Goal: Find specific page/section: Find specific page/section

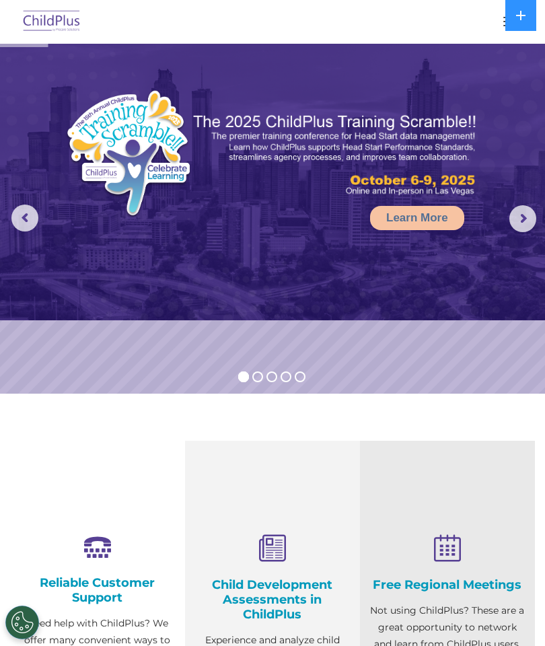
select select "MEDIUM"
click at [56, 29] on img at bounding box center [51, 22] width 63 height 32
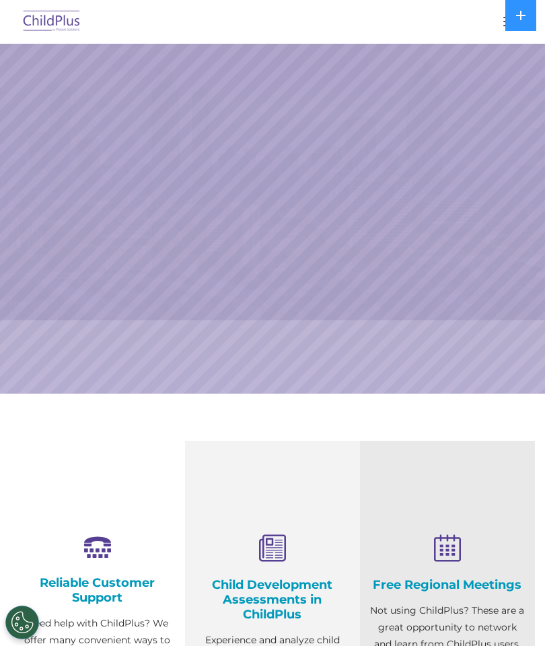
select select "MEDIUM"
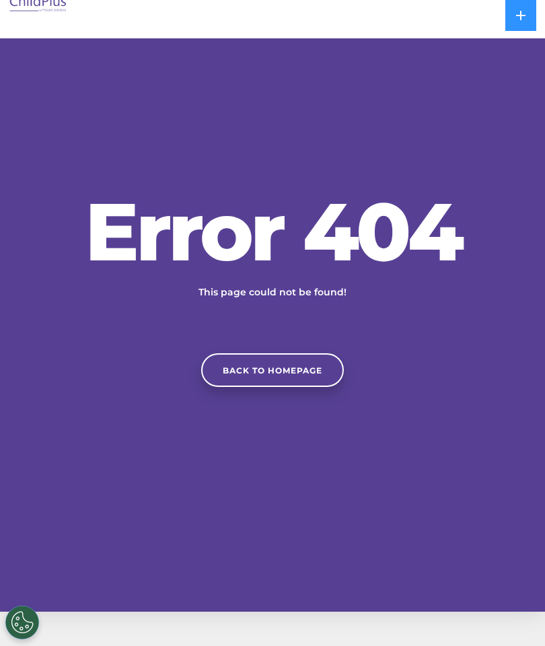
scroll to position [13, 0]
